Goal: Task Accomplishment & Management: Use online tool/utility

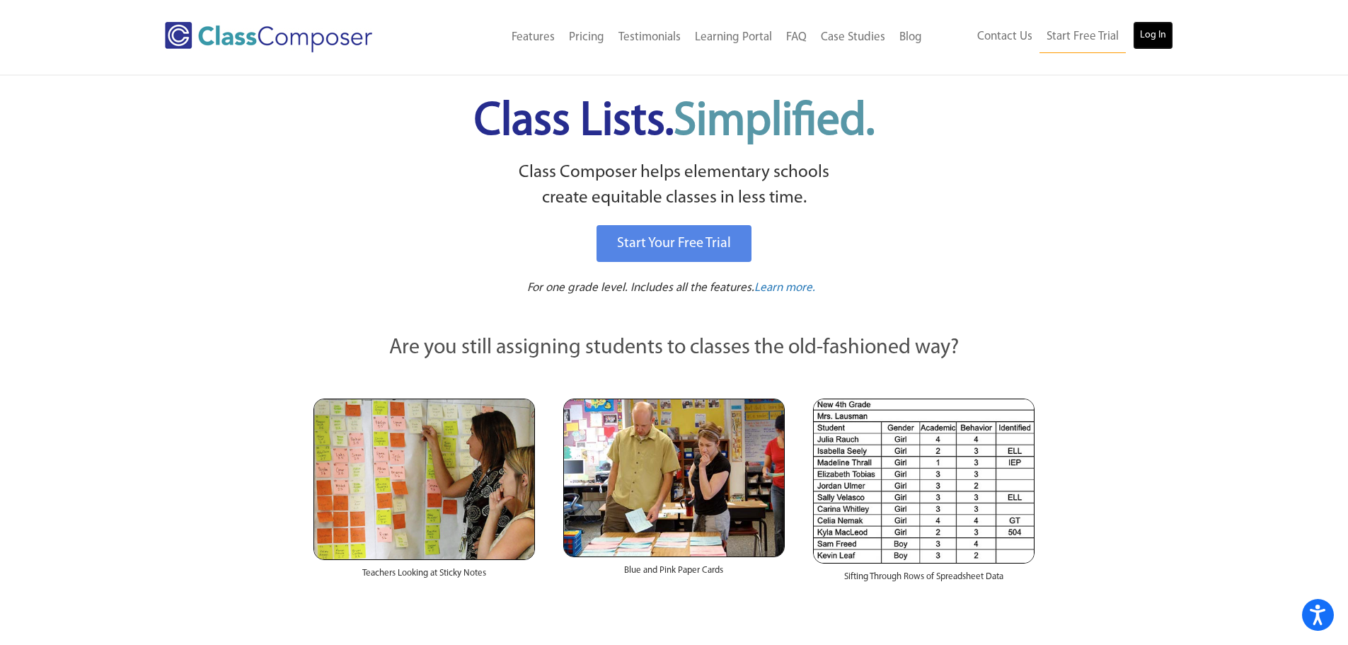
click at [1161, 35] on link "Log In" at bounding box center [1153, 35] width 40 height 28
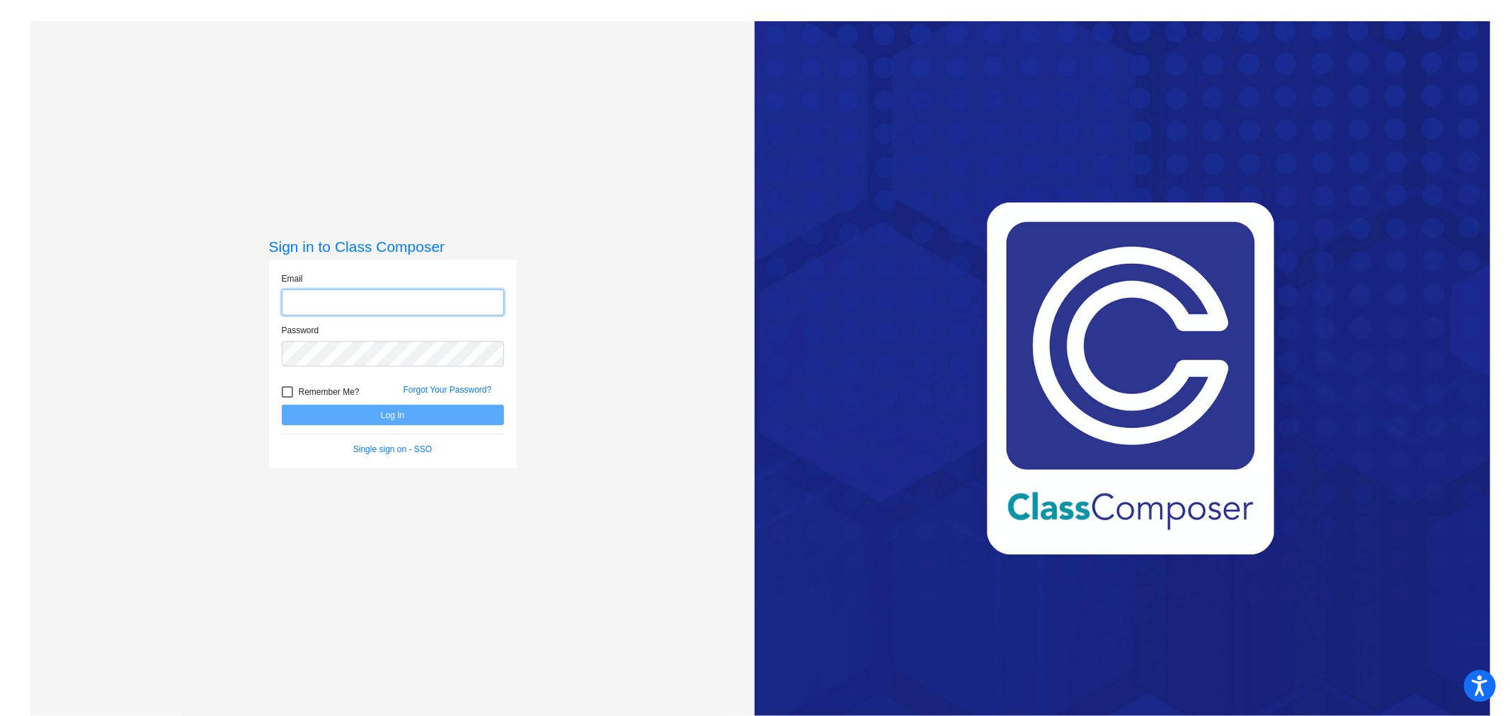
type input "[PERSON_NAME][EMAIL_ADDRESS][PERSON_NAME][DOMAIN_NAME]"
click at [440, 412] on button "Log In" at bounding box center [393, 415] width 222 height 21
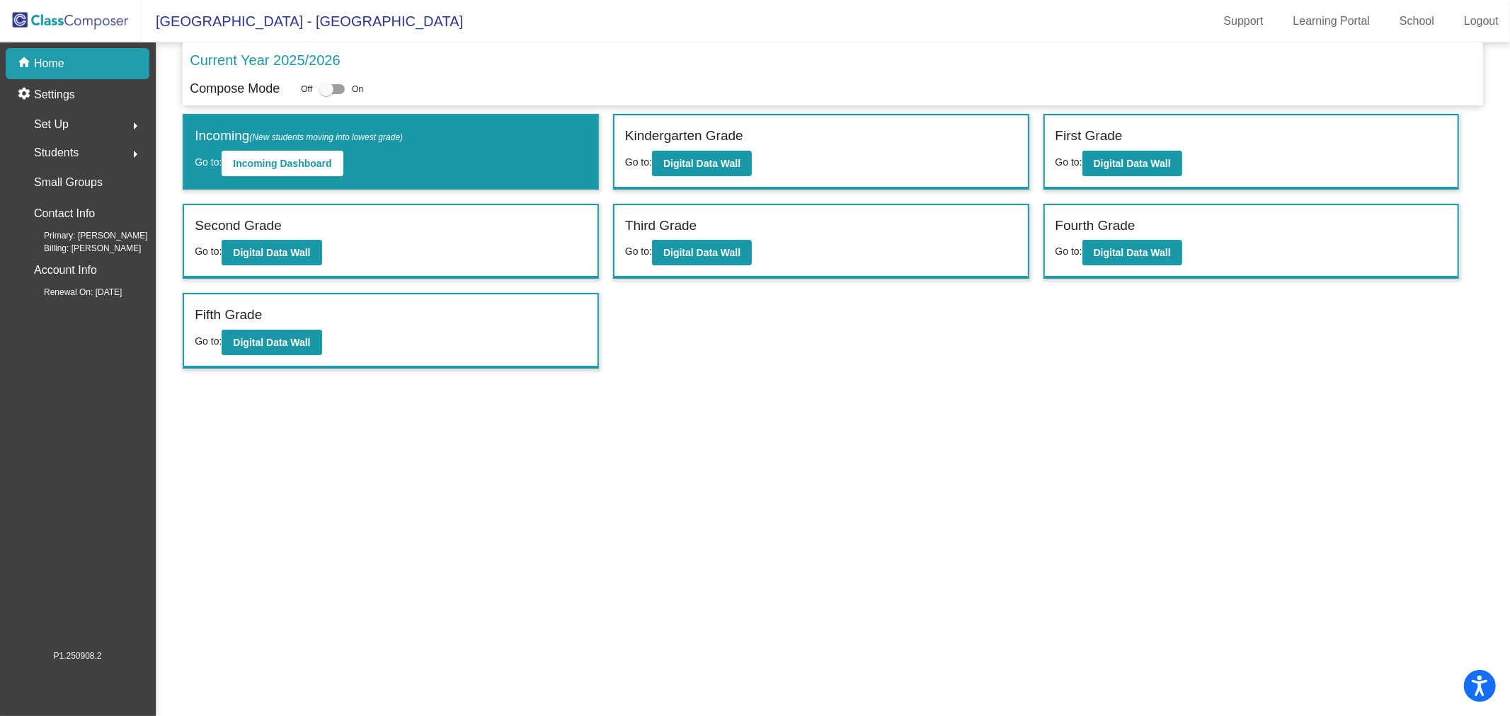
click at [741, 140] on label "Kindergarten Grade" at bounding box center [684, 136] width 118 height 21
click at [723, 158] on b "Digital Data Wall" at bounding box center [701, 163] width 77 height 11
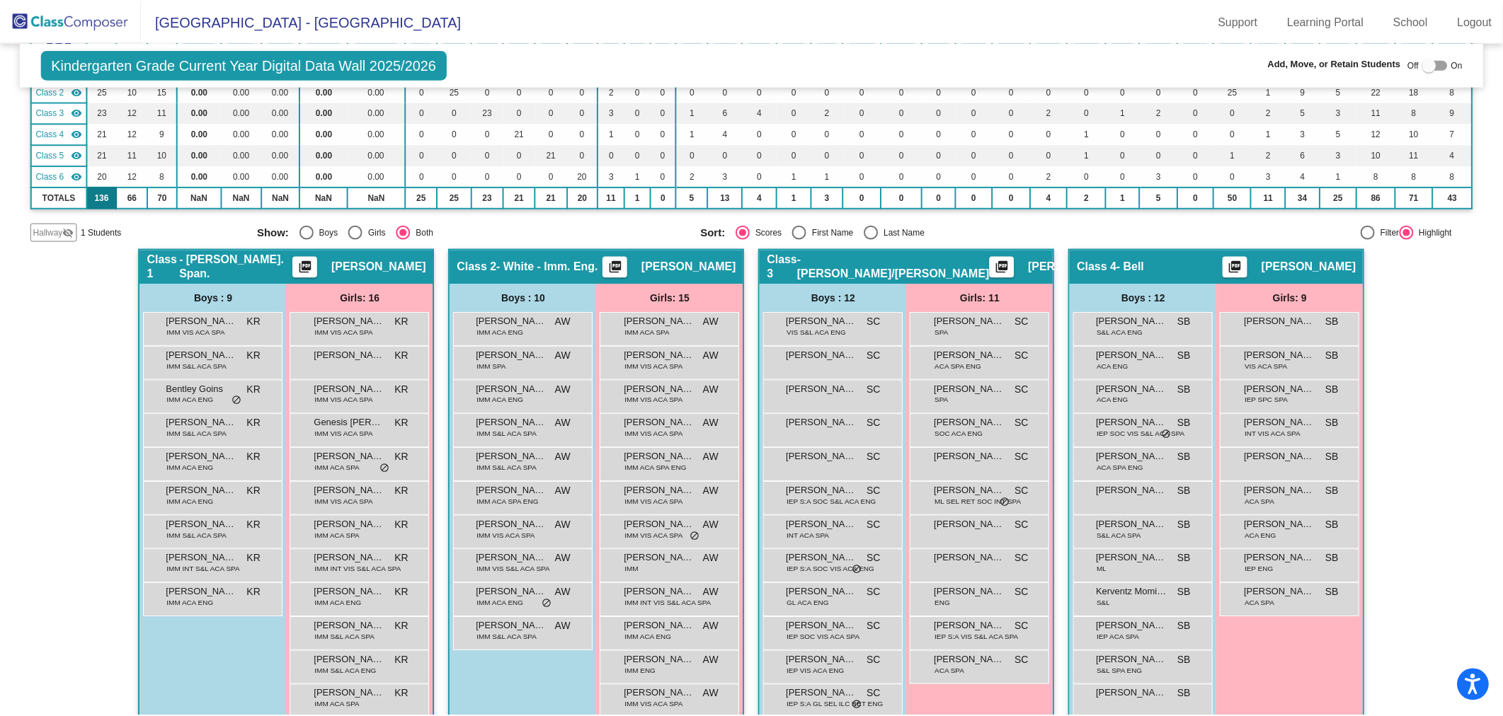
scroll to position [79, 0]
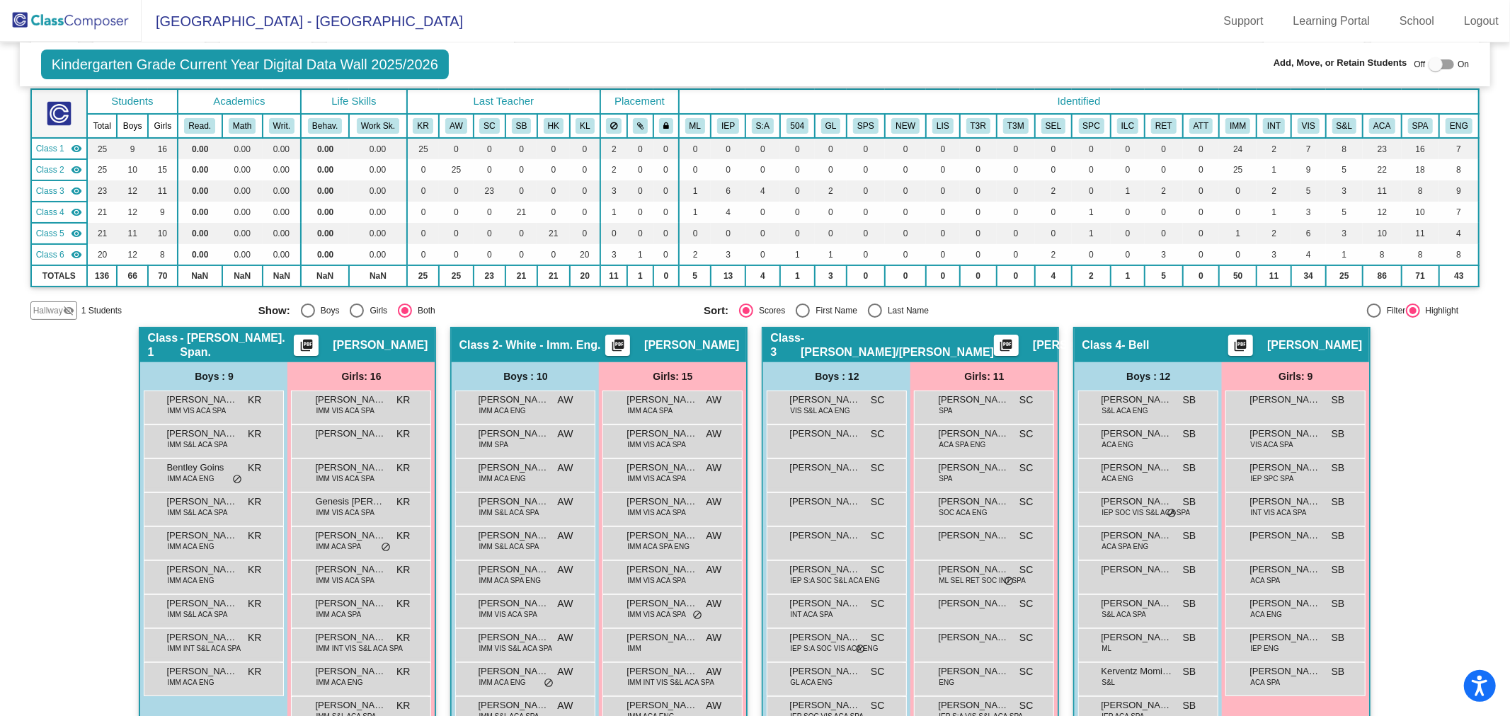
click at [50, 302] on div "Hallway visibility_off" at bounding box center [53, 311] width 47 height 18
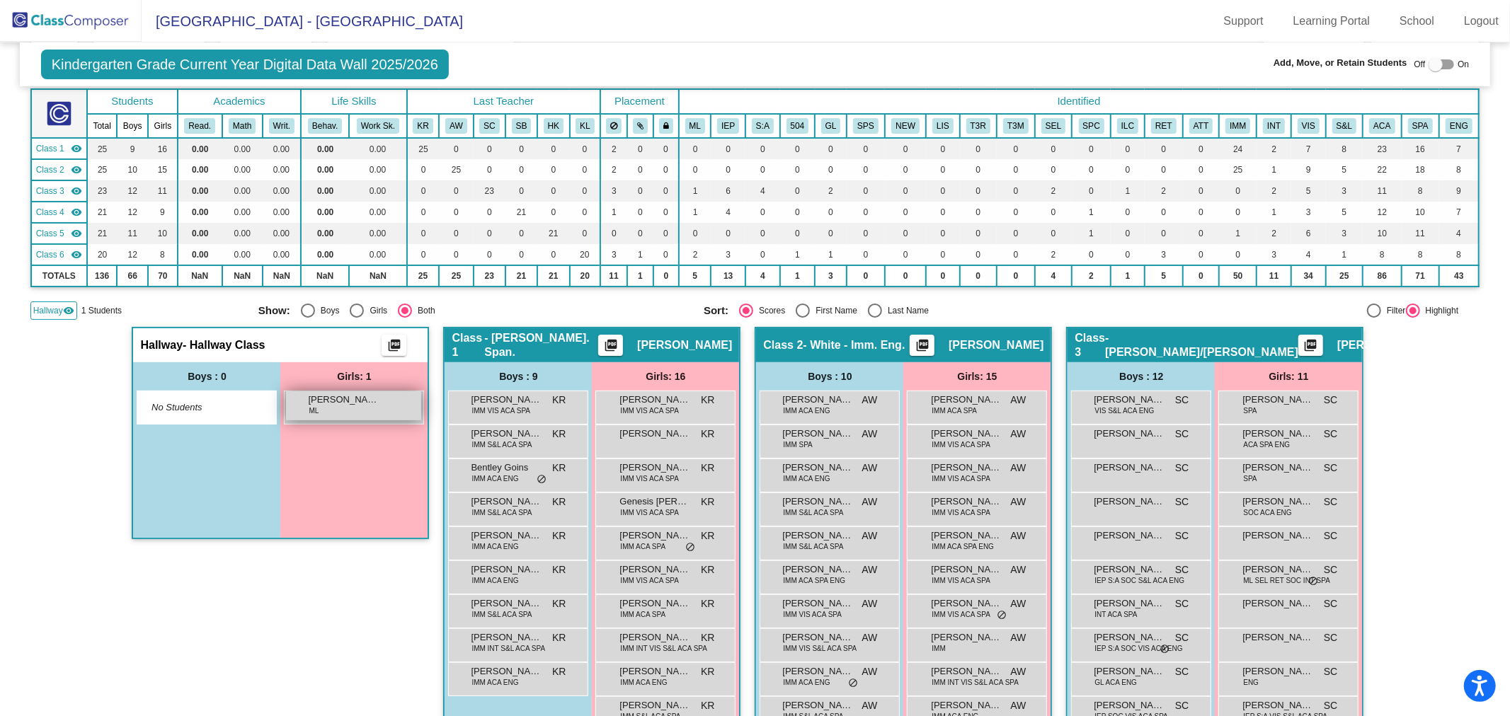
click at [338, 416] on div "[PERSON_NAME] [PERSON_NAME] lock do_not_disturb_alt" at bounding box center [353, 405] width 135 height 29
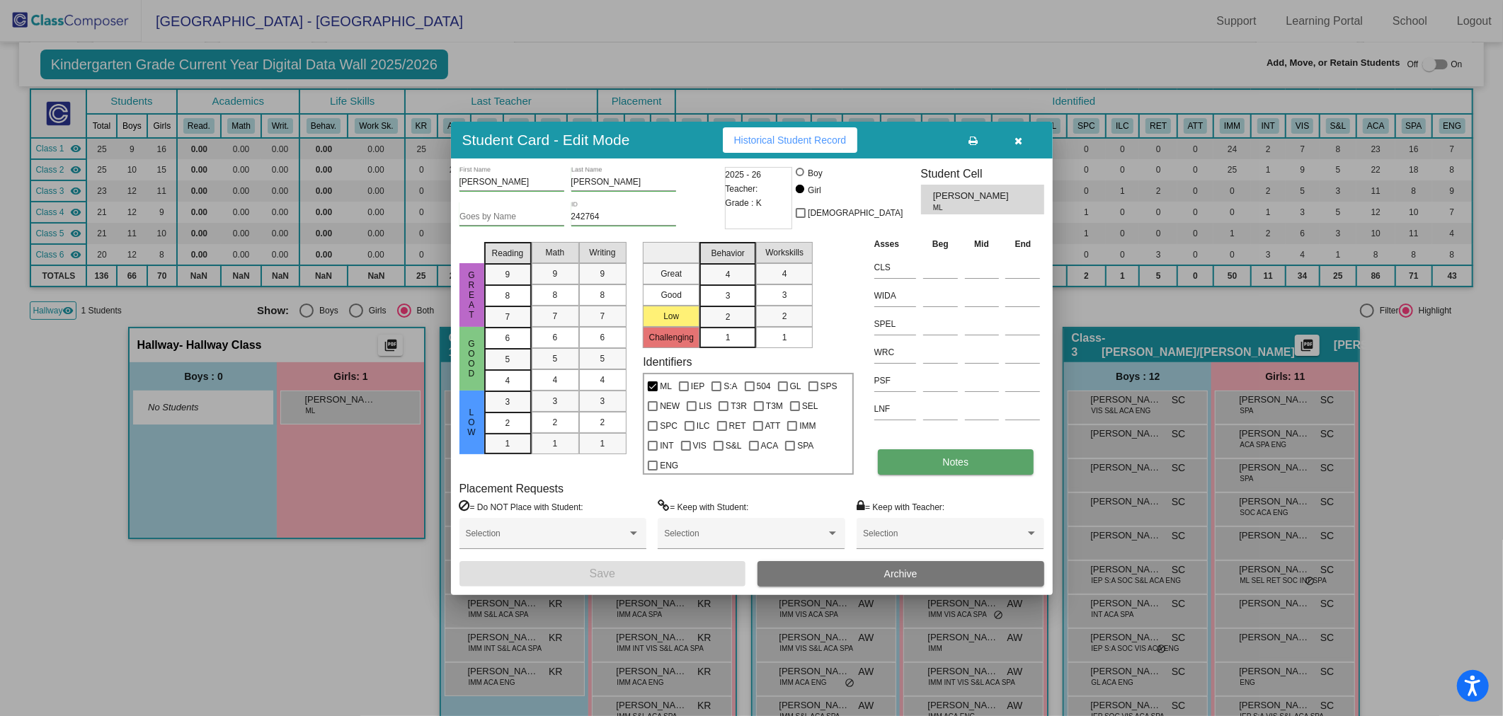
click at [912, 449] on button "Notes" at bounding box center [956, 461] width 156 height 25
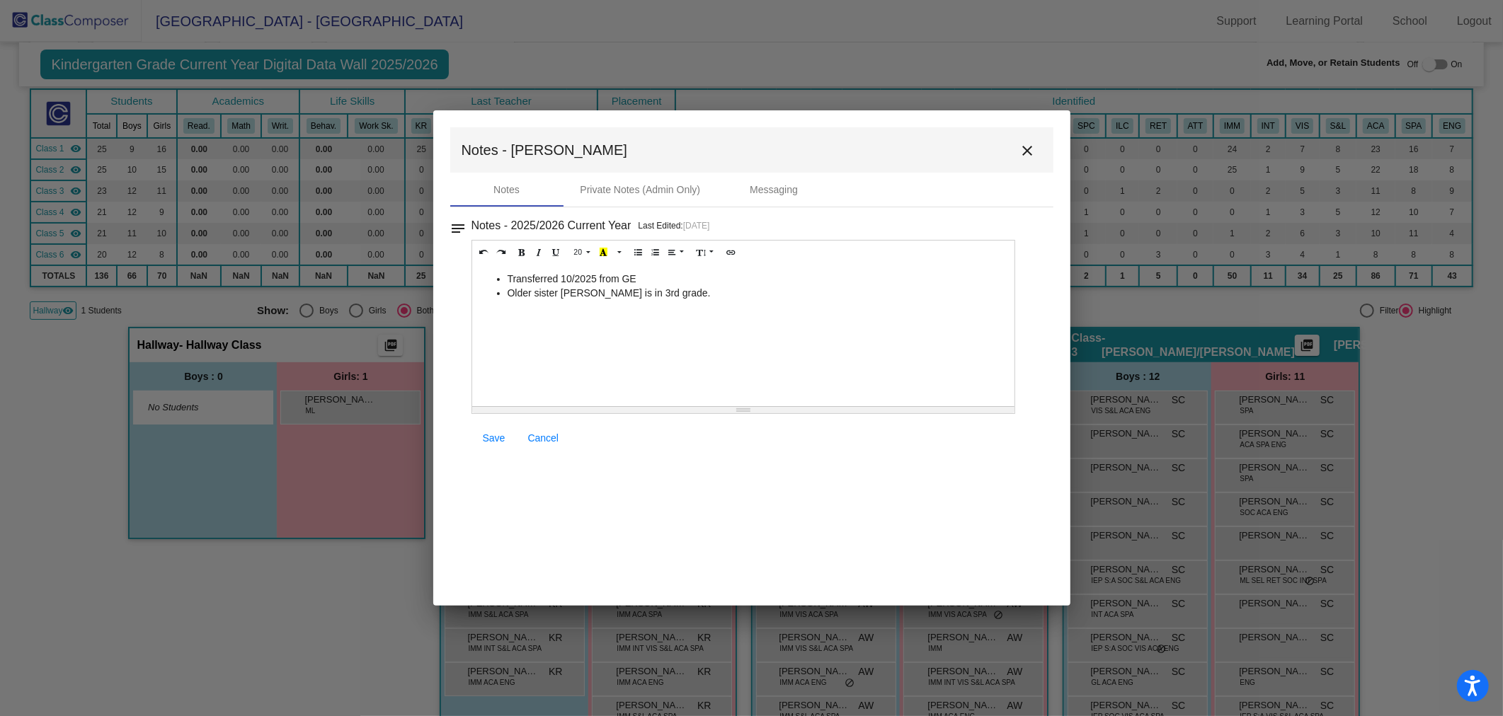
click at [1030, 159] on mat-icon "close" at bounding box center [1027, 150] width 17 height 17
